Goal: Information Seeking & Learning: Stay updated

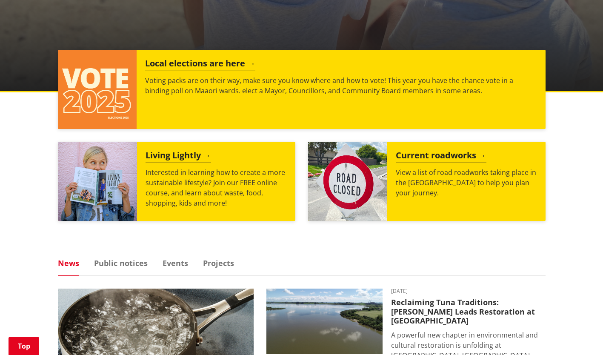
scroll to position [300, 0]
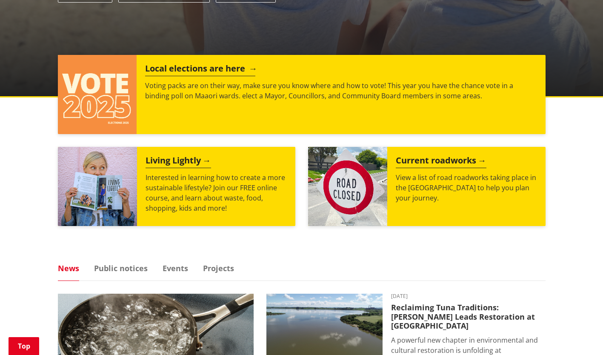
click at [248, 87] on p "Voting packs are on their way, make sure you know where and how to vote! This y…" at bounding box center [340, 90] width 391 height 20
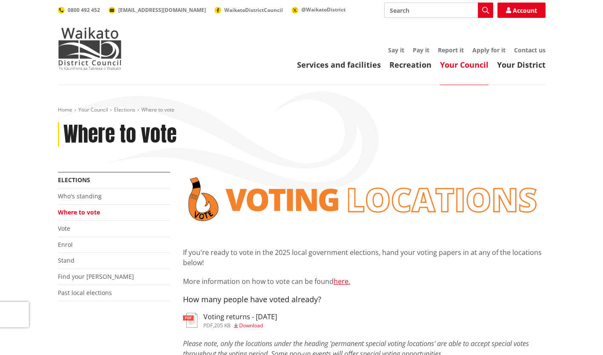
click at [273, 316] on h3 "Voting returns - [DATE]" at bounding box center [240, 317] width 74 height 8
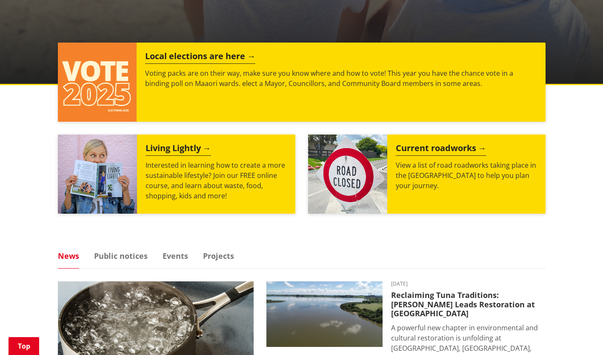
scroll to position [313, 0]
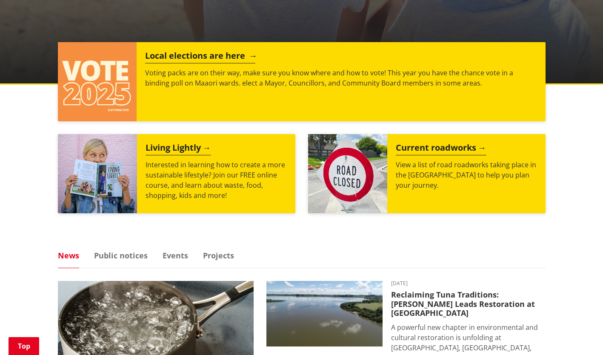
click at [164, 60] on h2 "Local elections are here" at bounding box center [200, 57] width 110 height 13
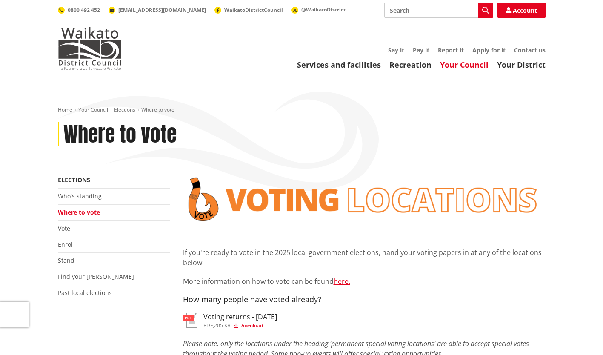
click at [277, 314] on h3 "Voting returns - [DATE]" at bounding box center [240, 317] width 74 height 8
